Goal: Information Seeking & Learning: Learn about a topic

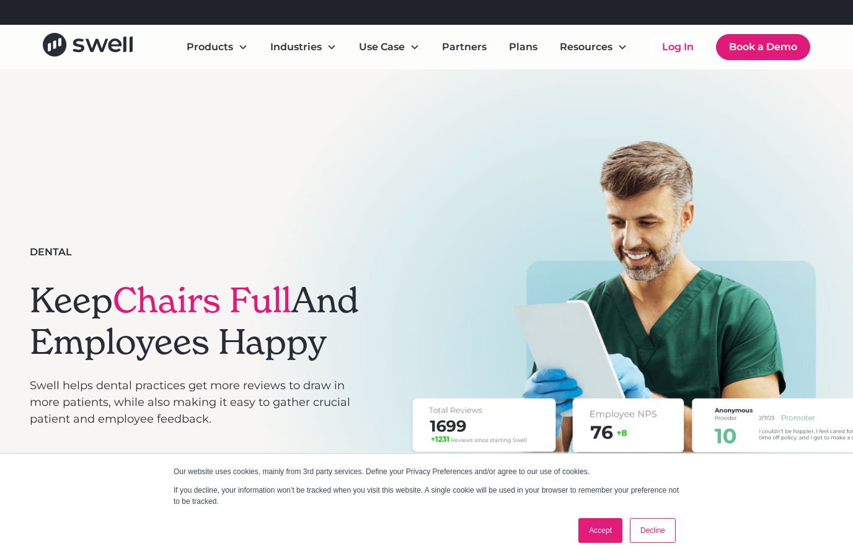
click at [658, 538] on link "Decline" at bounding box center [653, 530] width 46 height 25
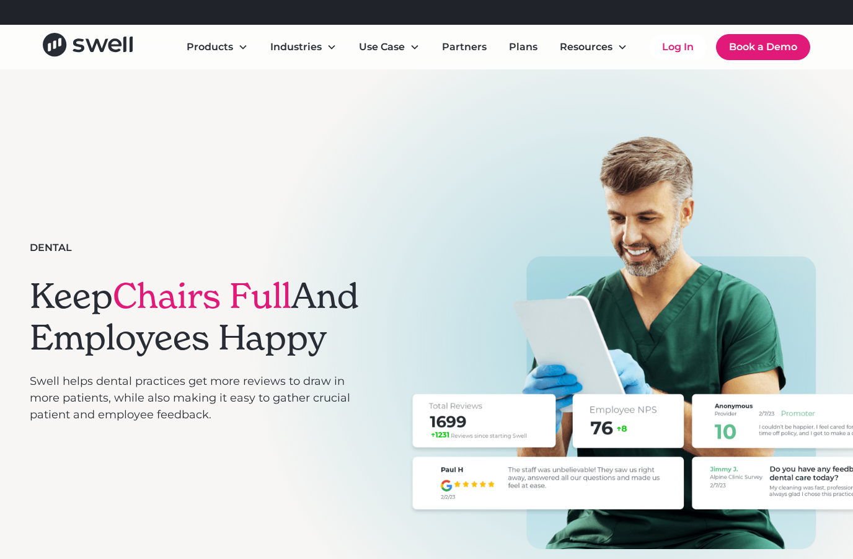
scroll to position [9, 0]
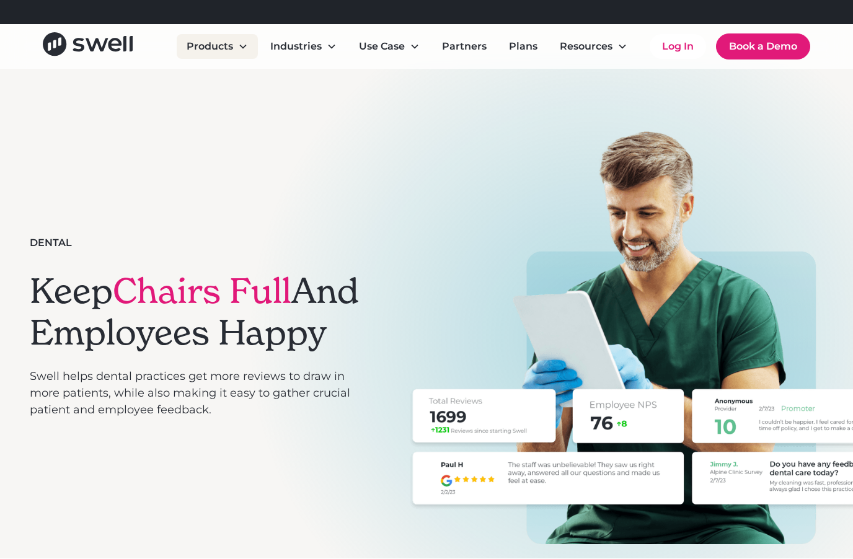
click at [225, 46] on div "Products" at bounding box center [210, 47] width 46 height 15
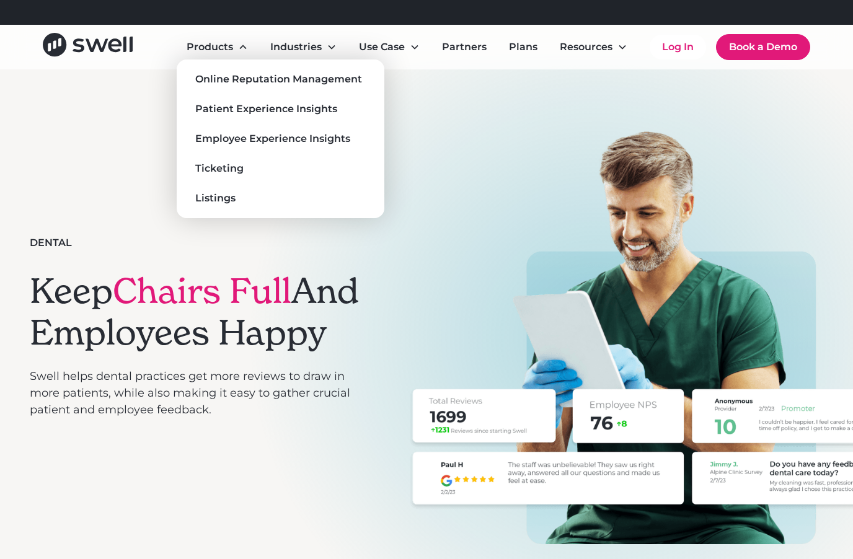
click at [261, 312] on h1 "Keep Chairs Full And Employees Happy" at bounding box center [196, 311] width 333 height 83
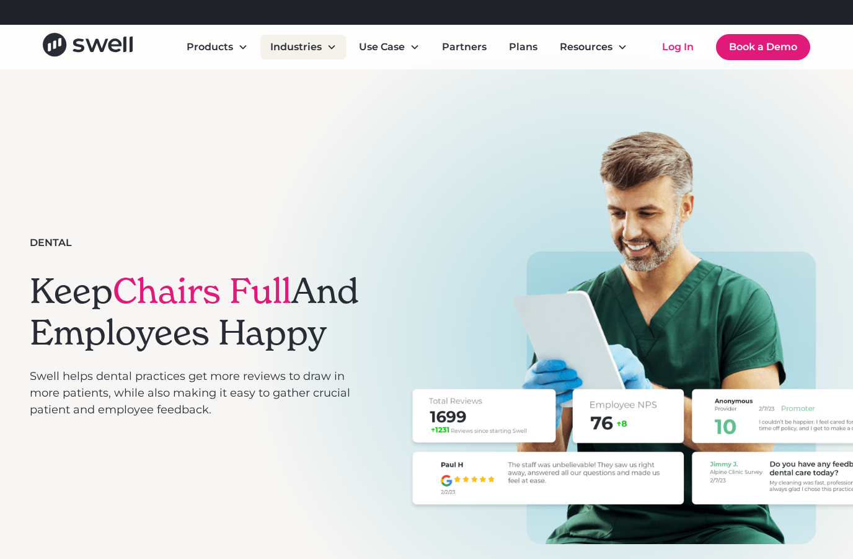
click at [327, 51] on icon at bounding box center [332, 47] width 10 height 10
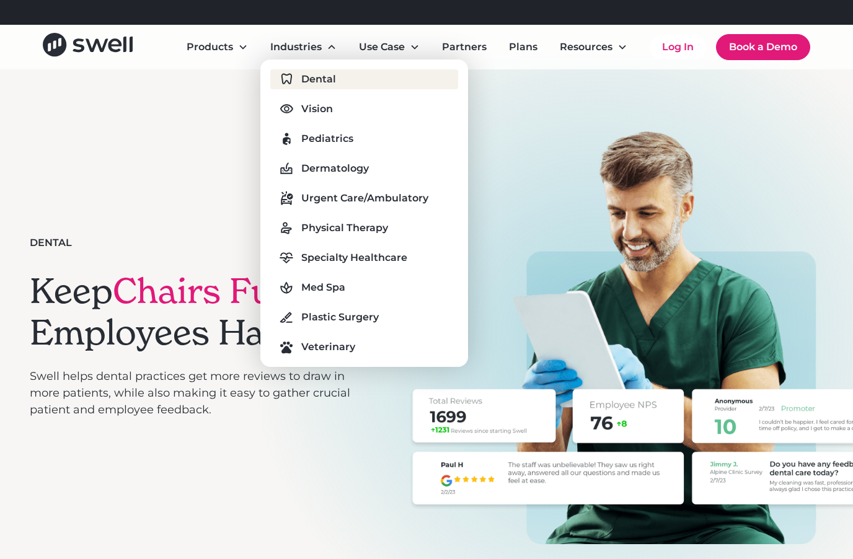
click at [320, 76] on div "Dental" at bounding box center [318, 79] width 35 height 15
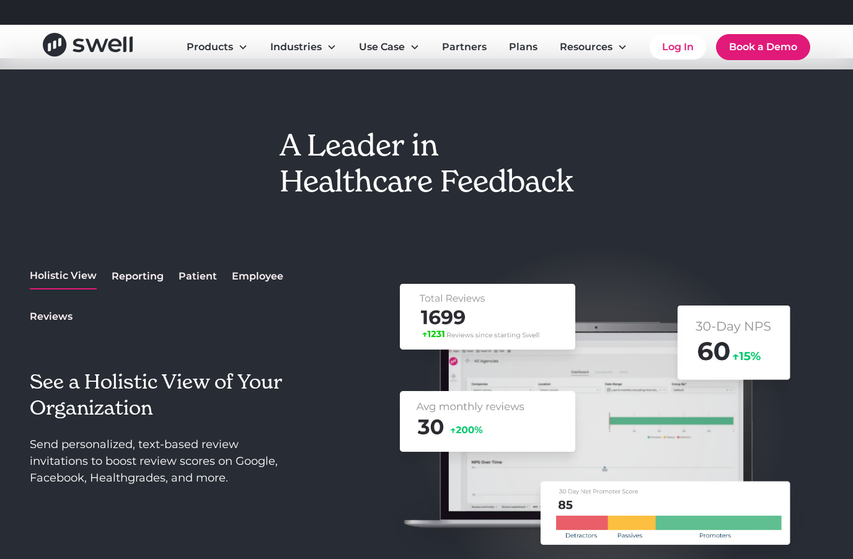
scroll to position [1491, 0]
click at [270, 269] on div "Employee" at bounding box center [257, 276] width 51 height 15
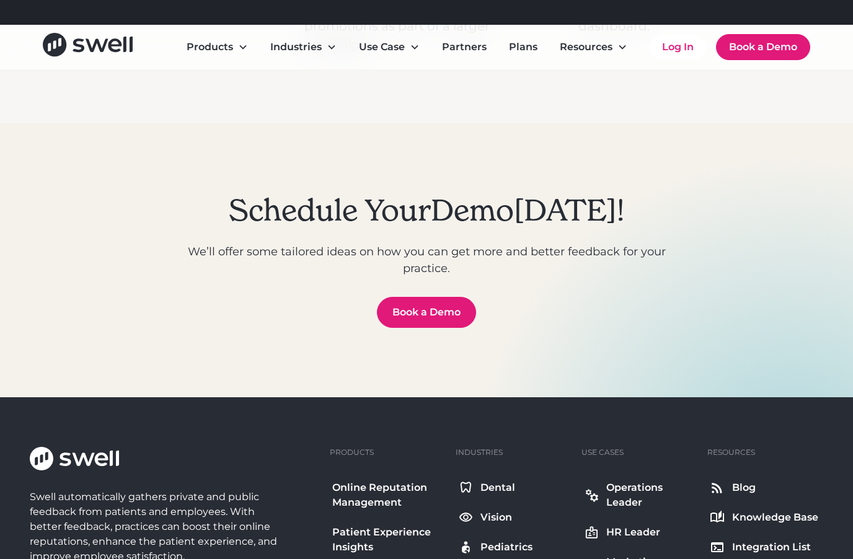
scroll to position [4409, 0]
